Goal: Entertainment & Leisure: Consume media (video, audio)

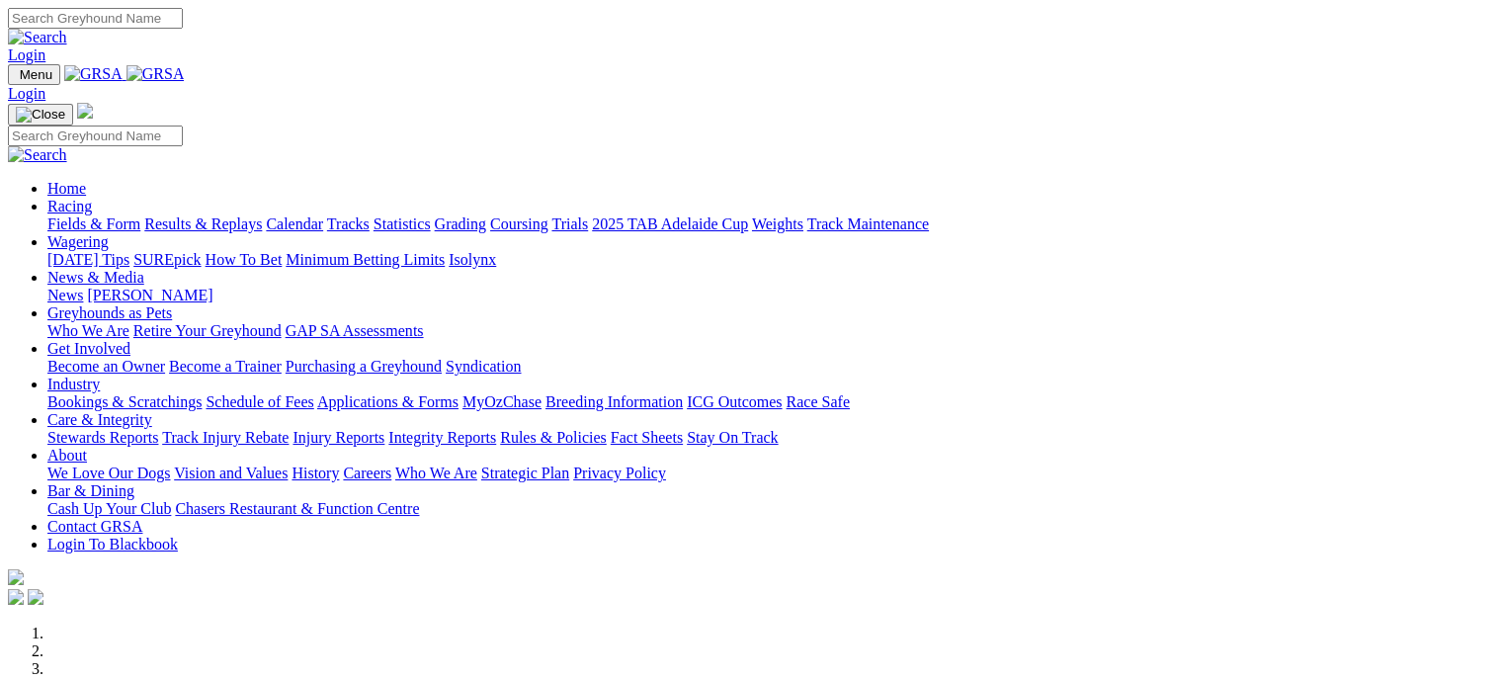
click at [262, 215] on link "Results & Replays" at bounding box center [203, 223] width 118 height 17
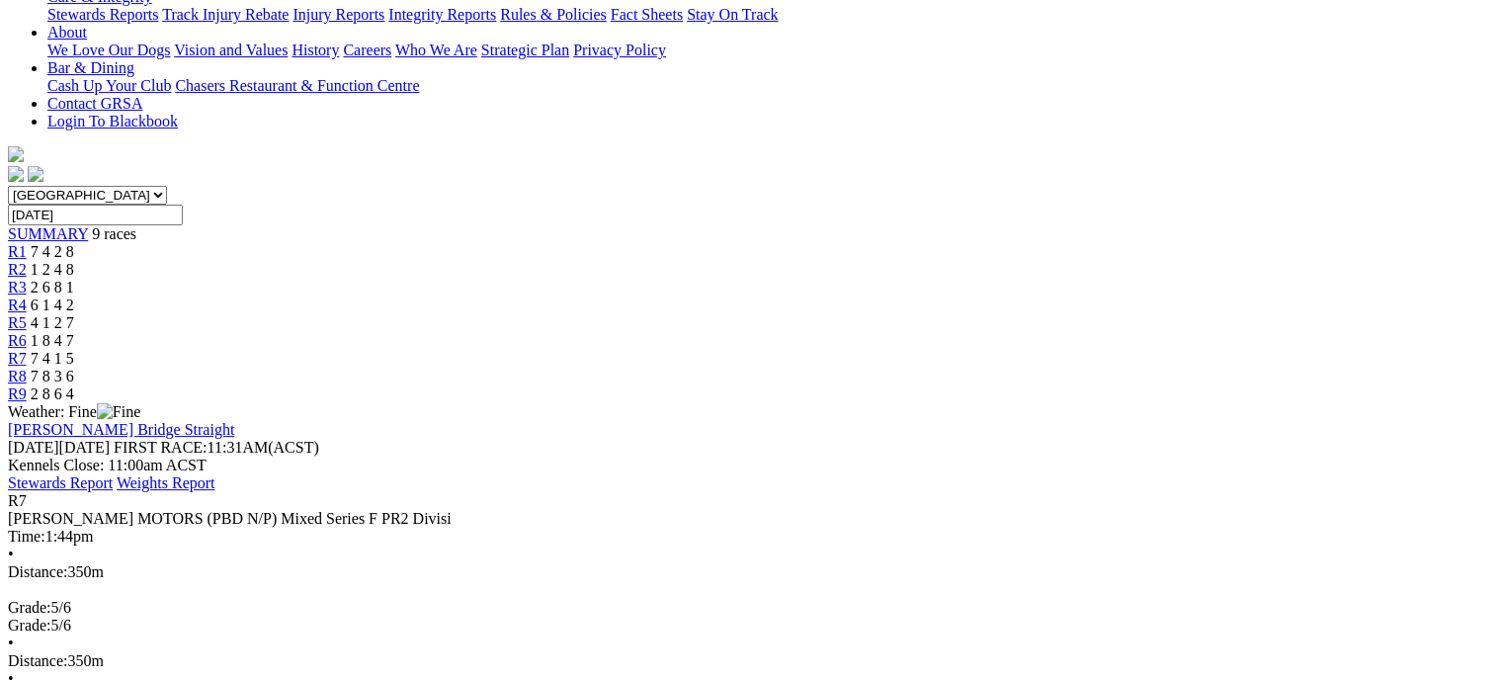
scroll to position [475, 0]
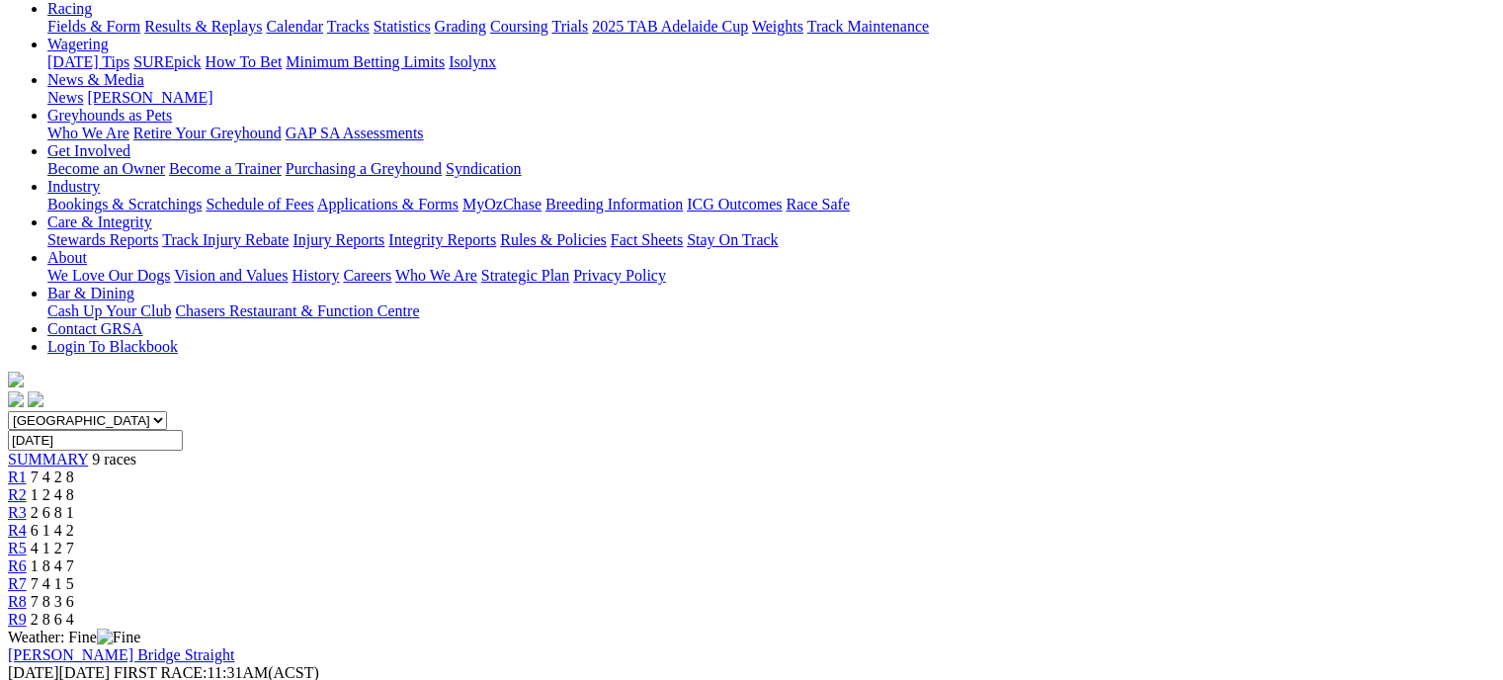
scroll to position [0, 0]
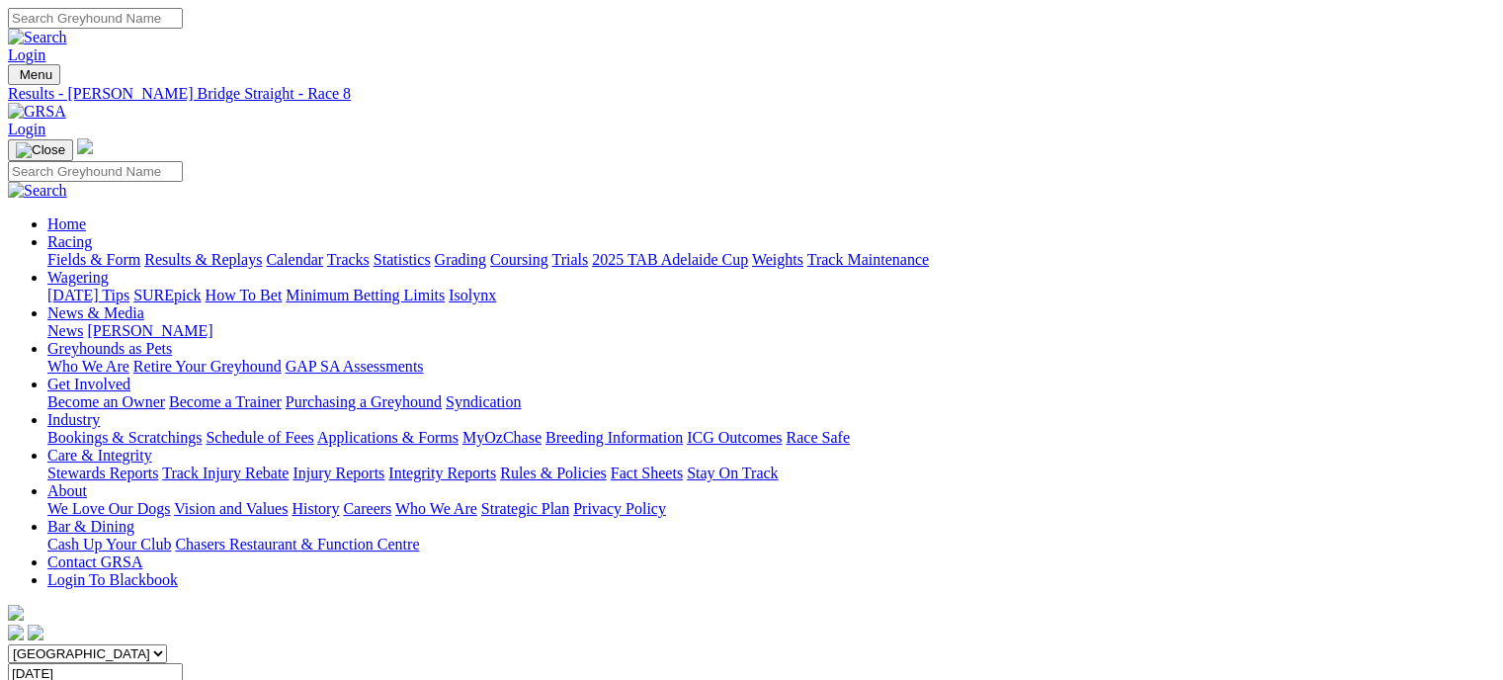
click at [323, 251] on link "Calendar" at bounding box center [294, 259] width 57 height 17
